Goal: Use online tool/utility

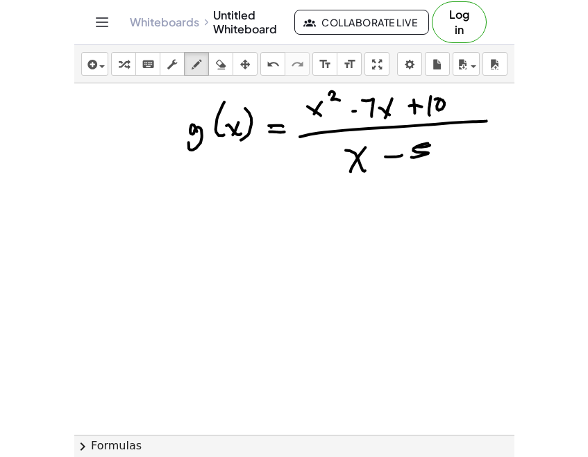
scroll to position [67, 0]
